Goal: Use online tool/utility: Utilize a website feature to perform a specific function

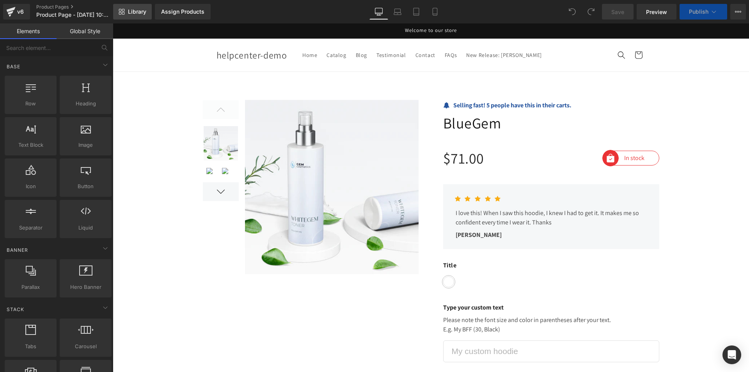
click at [138, 11] on span "Library" at bounding box center [137, 11] width 18 height 7
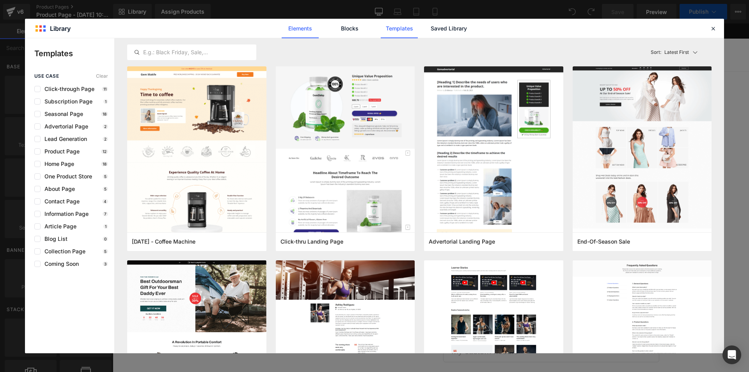
click at [300, 26] on link "Elements" at bounding box center [300, 29] width 37 height 20
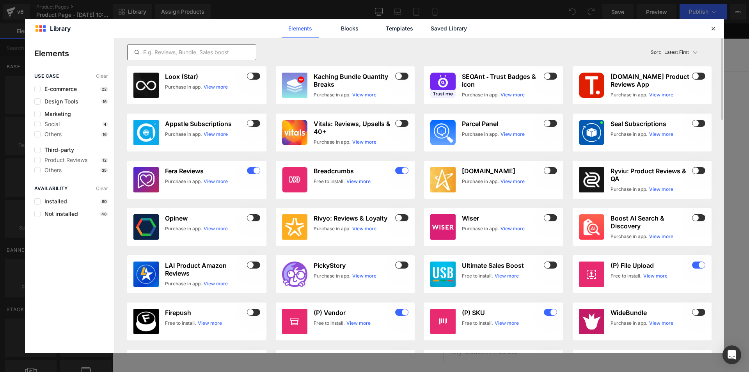
click at [164, 55] on input "text" at bounding box center [192, 52] width 128 height 9
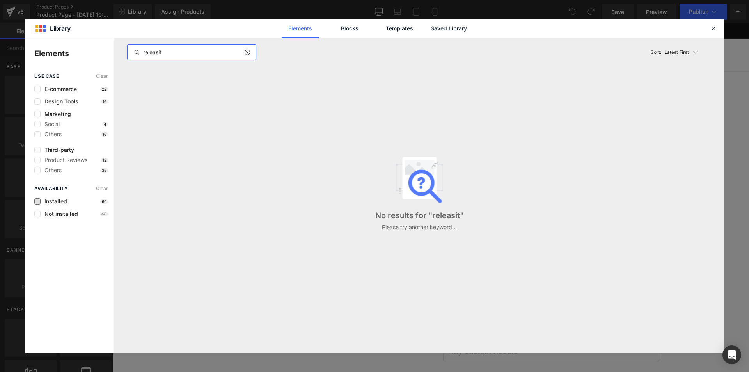
type input "releasit"
click at [41, 201] on span "Installed" at bounding box center [54, 201] width 27 height 6
click at [245, 53] on icon at bounding box center [246, 52] width 5 height 6
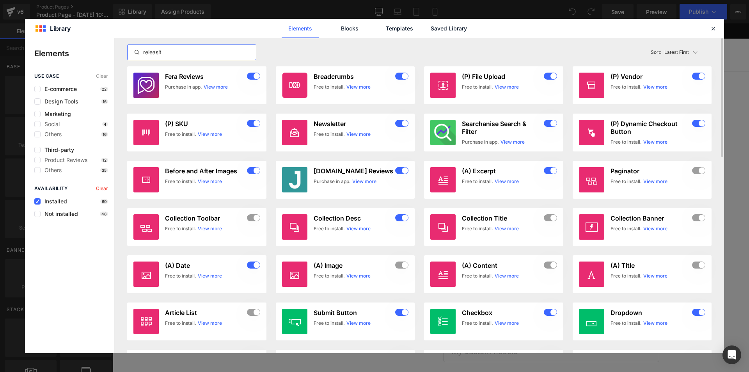
click at [37, 201] on icon at bounding box center [38, 201] width 4 height 0
click at [37, 201] on input "checkbox" at bounding box center [37, 201] width 0 height 0
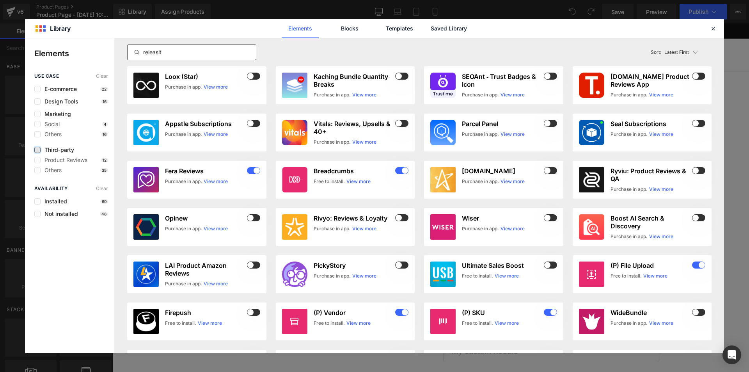
click at [40, 147] on label at bounding box center [37, 150] width 6 height 6
click at [37, 150] on input "checkbox" at bounding box center [37, 150] width 0 height 0
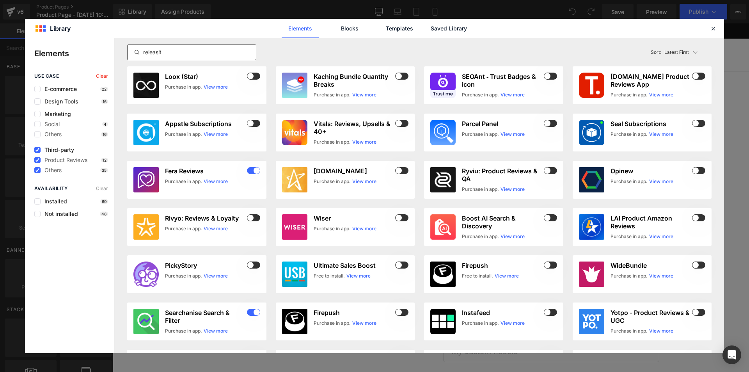
click at [179, 55] on input "releasit" at bounding box center [192, 52] width 128 height 9
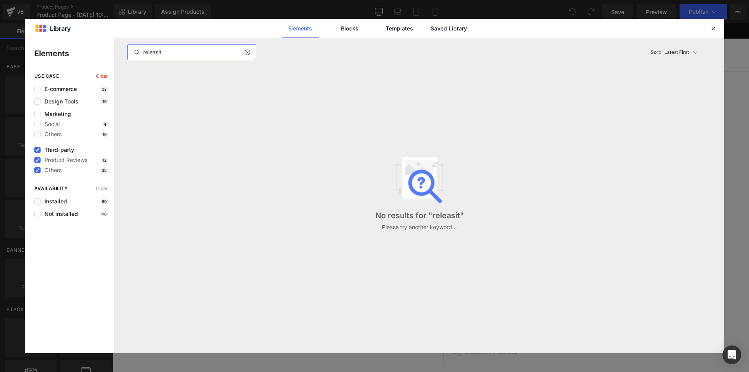
click at [161, 51] on input "releasit" at bounding box center [192, 52] width 128 height 9
click at [36, 150] on icon at bounding box center [38, 150] width 4 height 0
click at [37, 150] on input "checkbox" at bounding box center [37, 150] width 0 height 0
click at [148, 49] on input "releasit" at bounding box center [192, 52] width 128 height 9
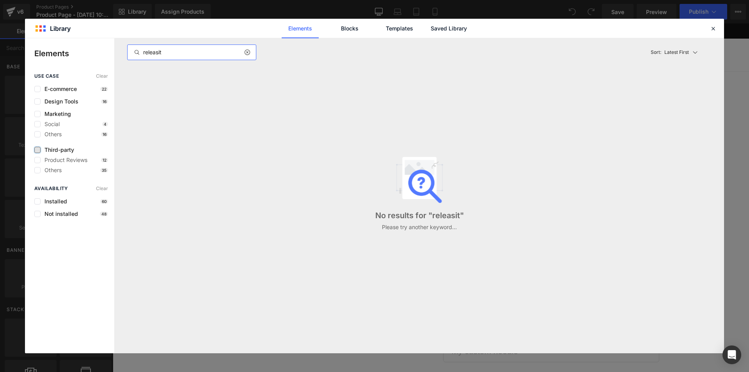
click at [148, 49] on input "releasit" at bounding box center [192, 52] width 128 height 9
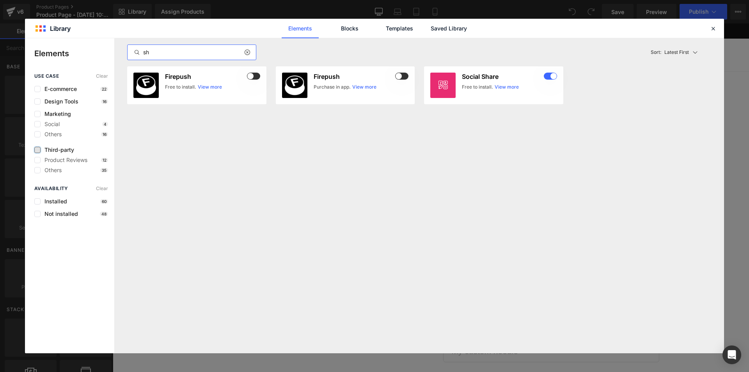
type input "s"
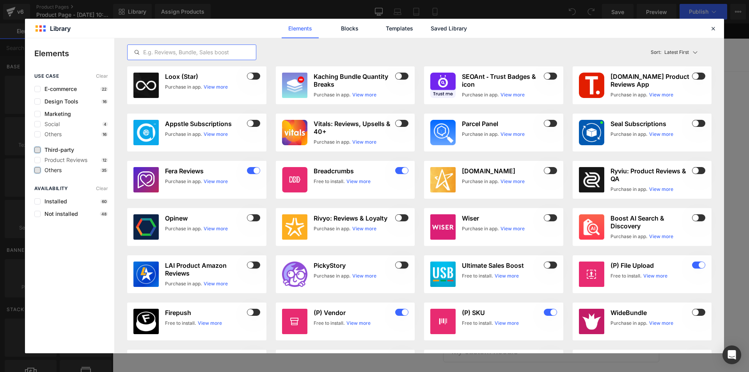
click at [40, 171] on label at bounding box center [37, 170] width 6 height 6
click at [37, 170] on input "checkbox" at bounding box center [37, 170] width 0 height 0
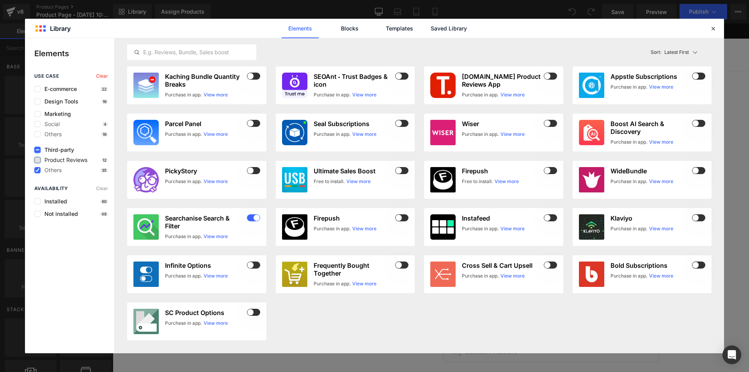
click at [39, 162] on label at bounding box center [37, 160] width 6 height 6
click at [37, 160] on input "checkbox" at bounding box center [37, 160] width 0 height 0
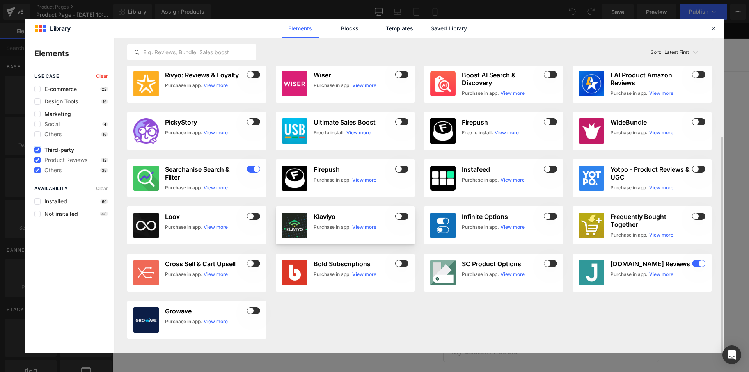
scroll to position [65, 0]
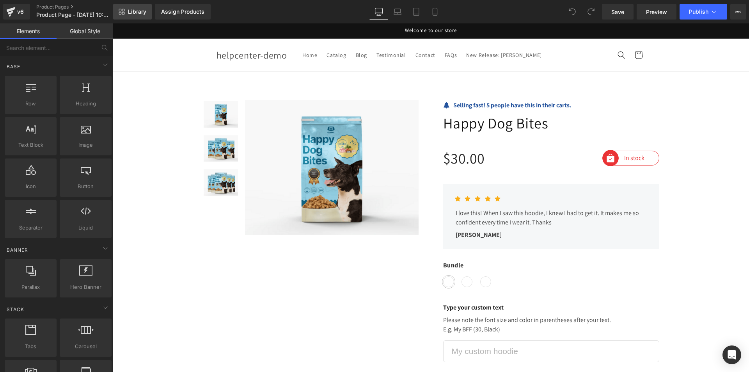
click at [141, 11] on span "Library" at bounding box center [137, 11] width 18 height 7
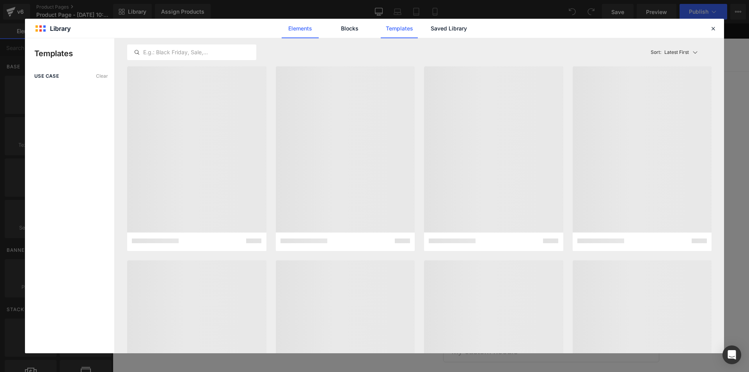
click at [304, 26] on link "Elements" at bounding box center [300, 29] width 37 height 20
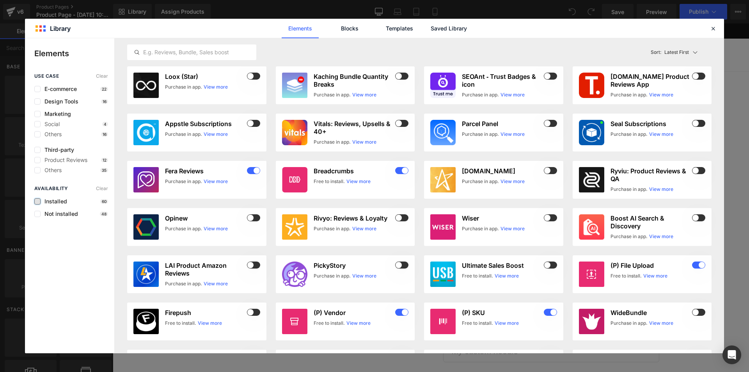
click at [38, 202] on label at bounding box center [37, 201] width 6 height 6
click at [37, 201] on input "checkbox" at bounding box center [37, 201] width 0 height 0
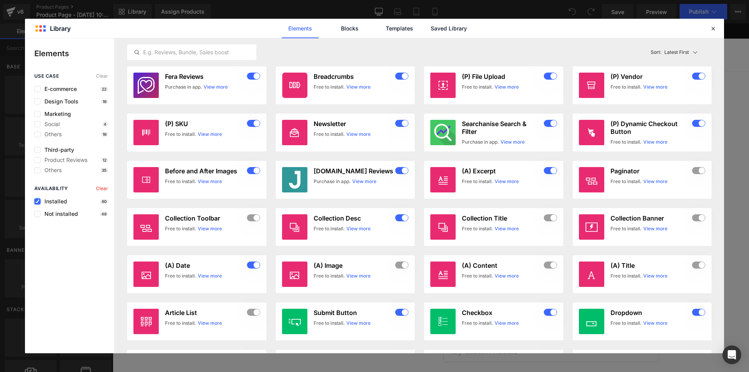
click at [35, 199] on label at bounding box center [37, 201] width 6 height 6
click at [37, 201] on input "checkbox" at bounding box center [37, 201] width 0 height 0
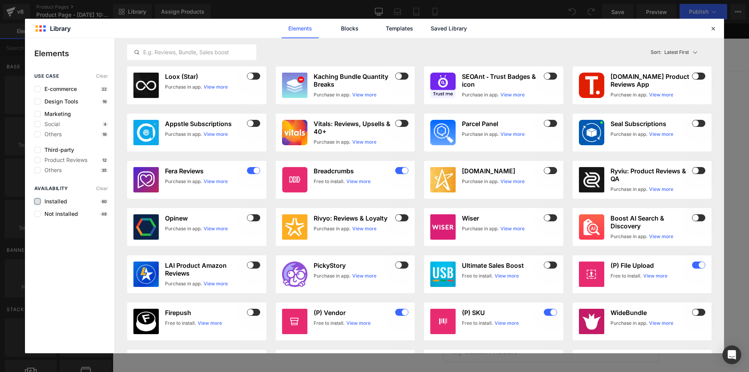
click at [36, 202] on label at bounding box center [37, 201] width 6 height 6
click at [37, 201] on input "checkbox" at bounding box center [37, 201] width 0 height 0
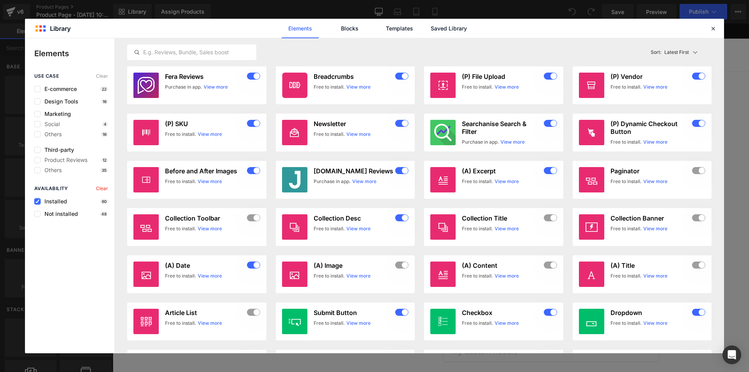
click at [38, 201] on icon at bounding box center [38, 201] width 4 height 0
click at [37, 201] on input "checkbox" at bounding box center [37, 201] width 0 height 0
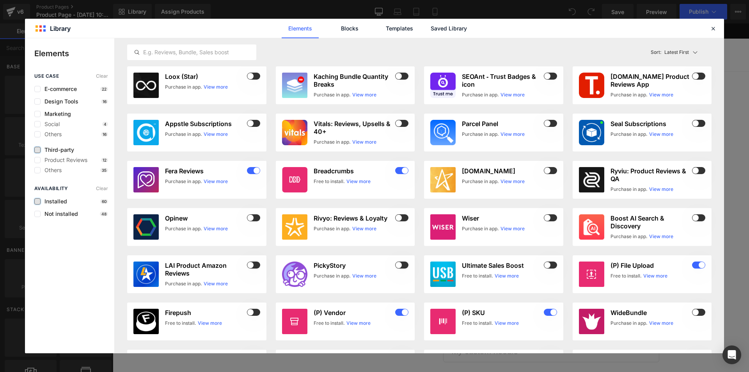
click at [37, 151] on label at bounding box center [37, 150] width 6 height 6
click at [37, 150] on input "checkbox" at bounding box center [37, 150] width 0 height 0
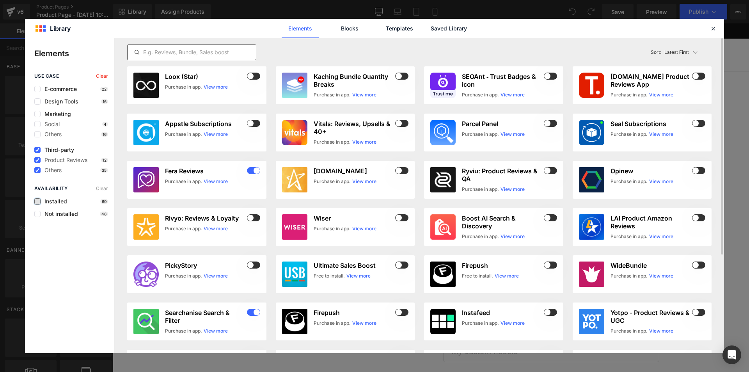
click at [200, 50] on input "text" at bounding box center [192, 52] width 128 height 9
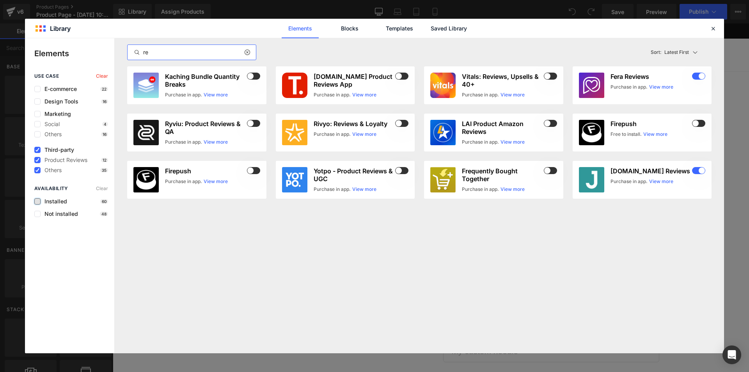
type input "r"
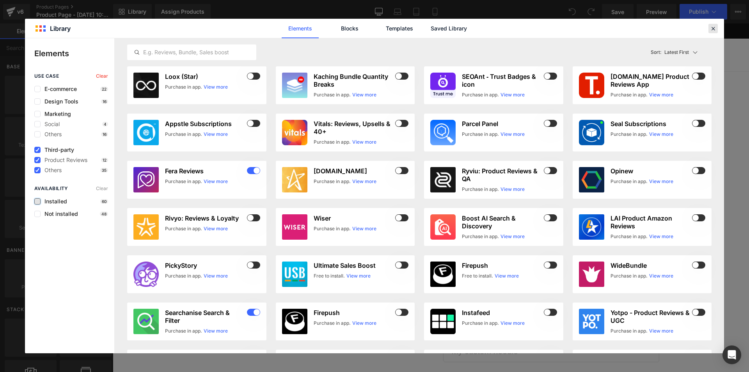
click at [713, 29] on icon at bounding box center [713, 28] width 7 height 7
